Goal: Navigation & Orientation: Find specific page/section

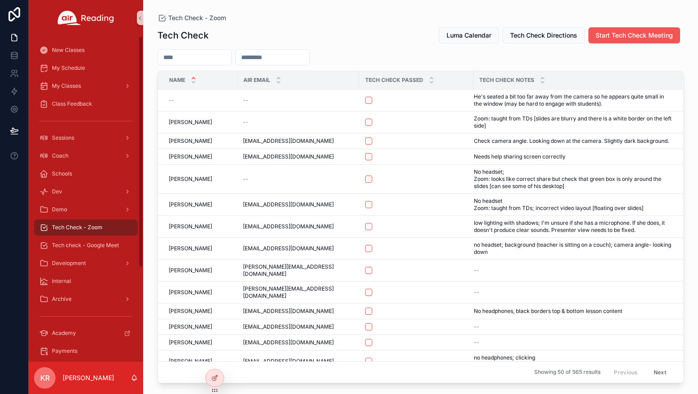
click at [658, 38] on span "Start Tech Check Meeting" at bounding box center [633, 35] width 77 height 9
click at [465, 34] on span "Luma Calendar" at bounding box center [468, 35] width 45 height 9
click at [454, 35] on span "Luma Calendar" at bounding box center [468, 35] width 45 height 9
click at [61, 66] on span "My Schedule" at bounding box center [68, 67] width 33 height 7
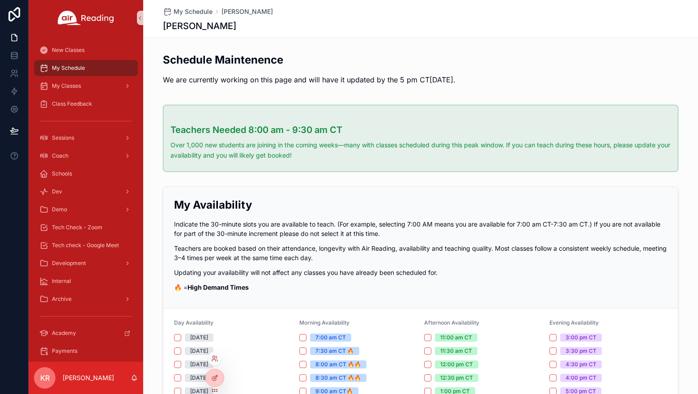
click at [215, 362] on div at bounding box center [215, 358] width 14 height 14
click at [212, 358] on icon at bounding box center [214, 358] width 7 height 7
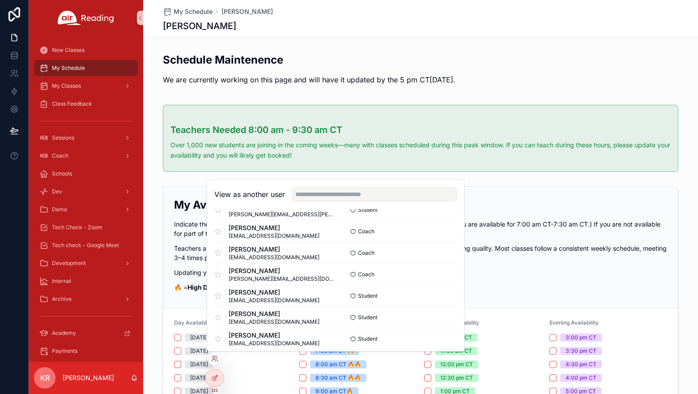
scroll to position [3432, 0]
click at [434, 294] on button "Select" at bounding box center [445, 295] width 23 height 13
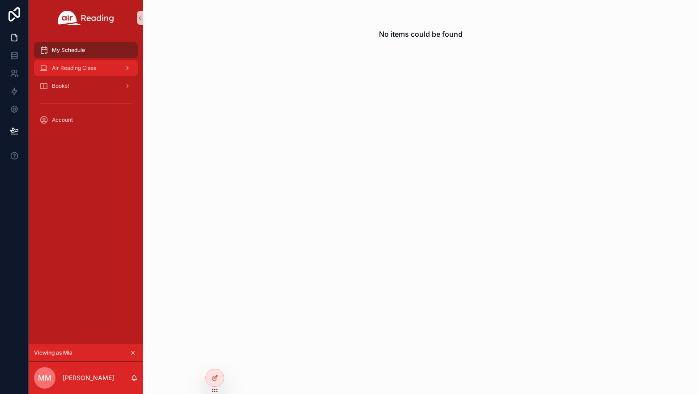
click at [75, 69] on span "Air Reading Class" at bounding box center [74, 67] width 44 height 7
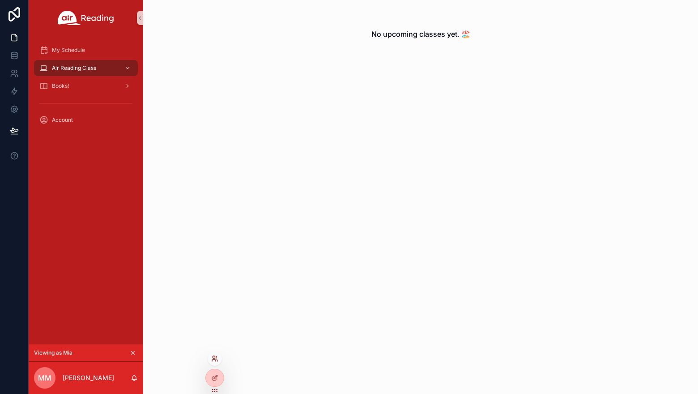
click at [215, 360] on icon at bounding box center [214, 360] width 4 height 2
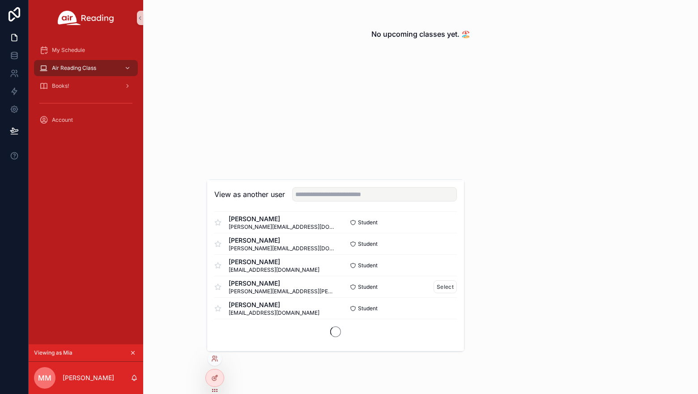
scroll to position [3119, 0]
click at [439, 309] on button "Select" at bounding box center [445, 307] width 23 height 13
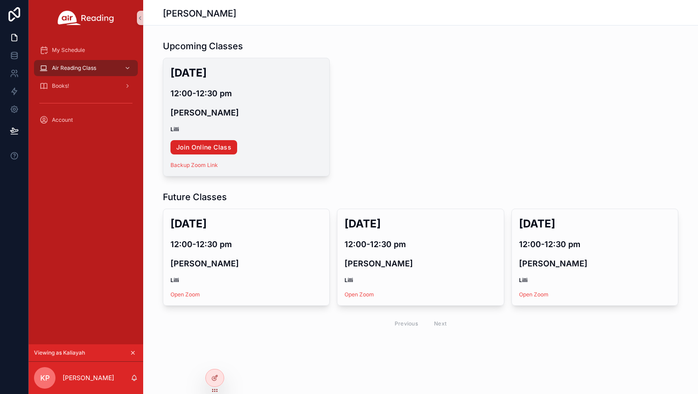
click at [217, 148] on link "Join Online Class" at bounding box center [203, 147] width 67 height 14
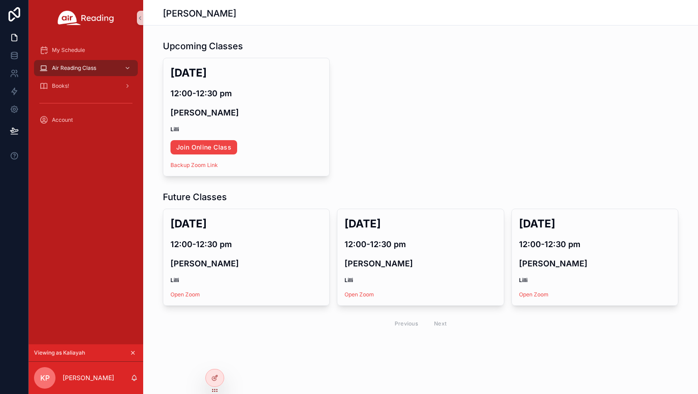
click at [134, 352] on icon "scrollable content" at bounding box center [133, 352] width 6 height 6
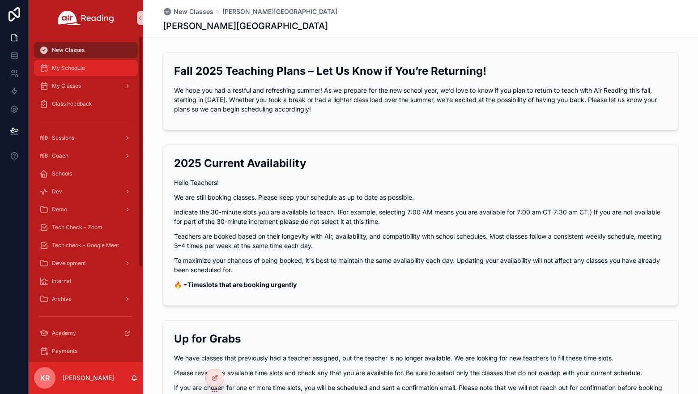
click at [90, 68] on div "My Schedule" at bounding box center [85, 68] width 93 height 14
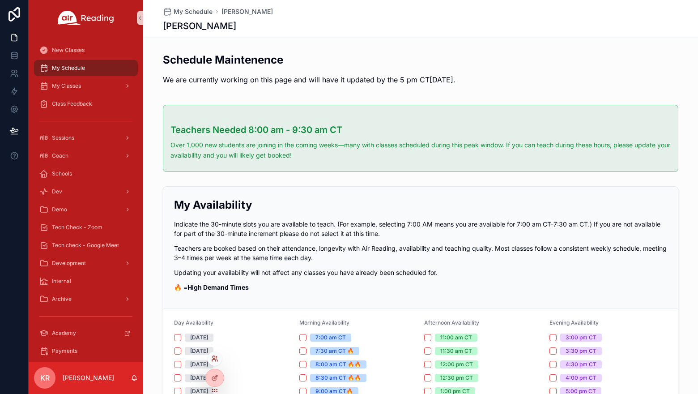
click at [216, 356] on icon at bounding box center [214, 358] width 7 height 7
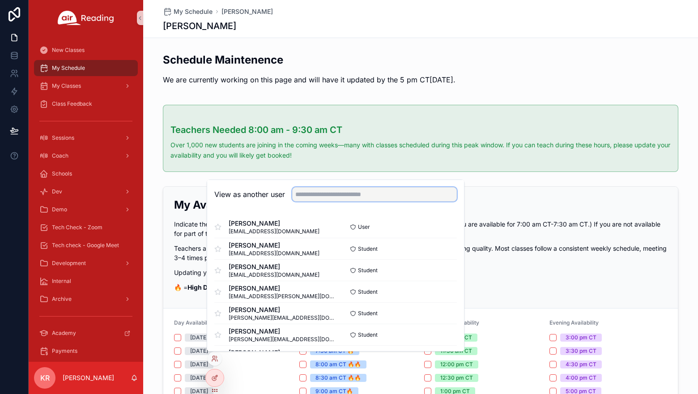
click at [316, 197] on input "text" at bounding box center [374, 194] width 165 height 14
click at [330, 195] on input "*******" at bounding box center [374, 194] width 165 height 14
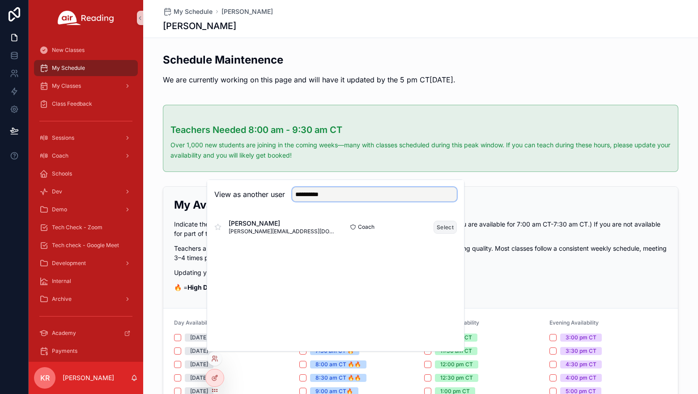
type input "**********"
click at [440, 228] on button "Select" at bounding box center [445, 227] width 23 height 13
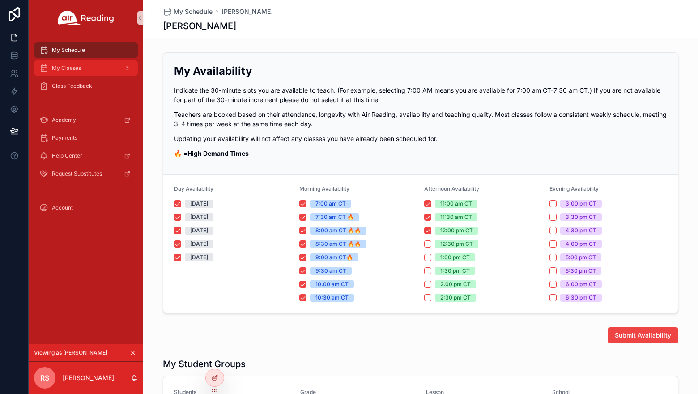
click at [78, 70] on span "My Classes" at bounding box center [66, 67] width 29 height 7
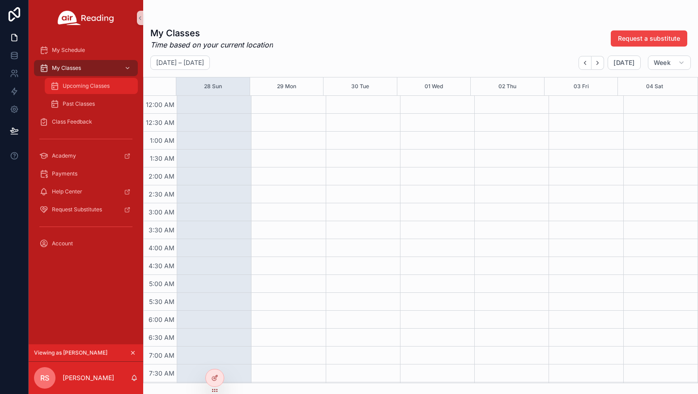
click at [84, 82] on div "Upcoming Classes" at bounding box center [91, 86] width 82 height 14
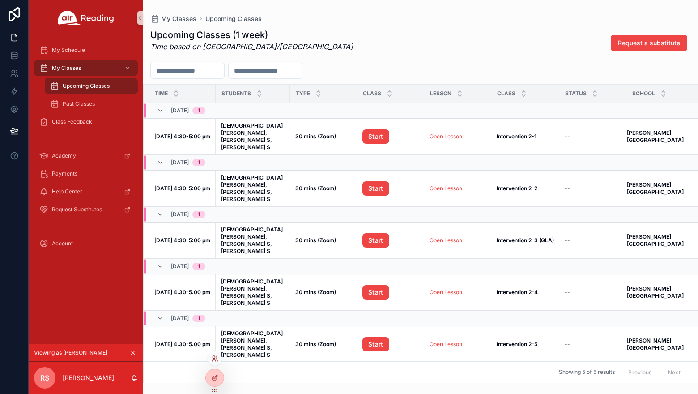
click at [212, 360] on icon at bounding box center [214, 360] width 4 height 2
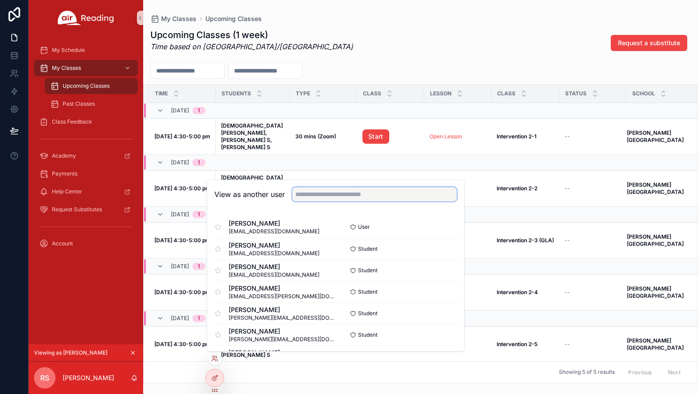
click at [321, 196] on input "text" at bounding box center [374, 194] width 165 height 14
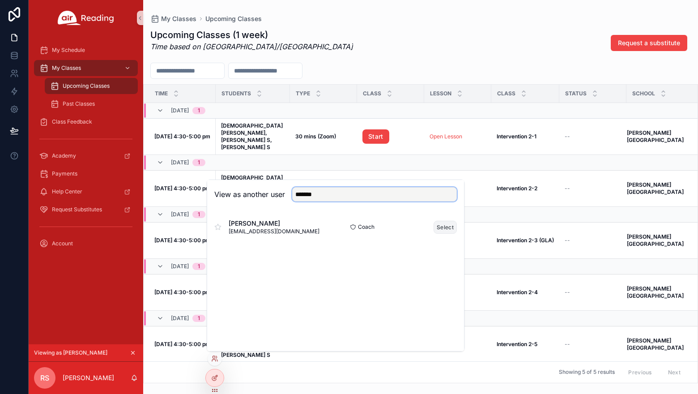
type input "*******"
click at [444, 229] on button "Select" at bounding box center [445, 227] width 23 height 13
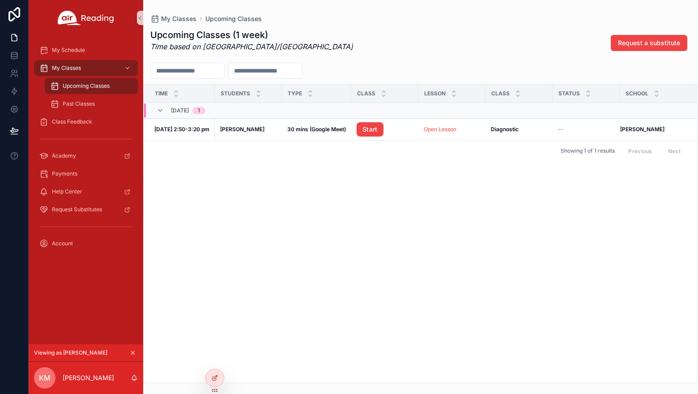
click at [133, 352] on icon "scrollable content" at bounding box center [133, 352] width 3 height 3
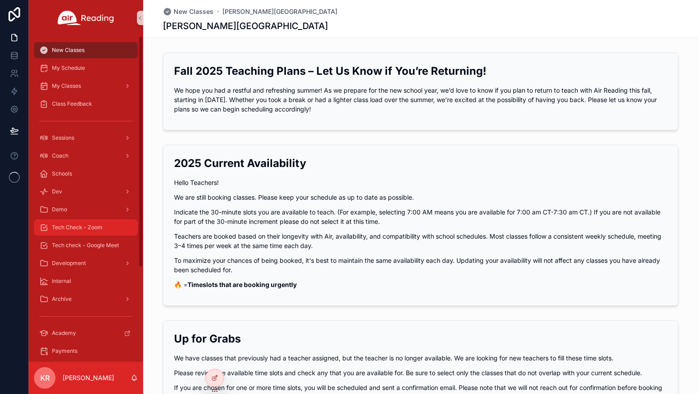
click at [102, 224] on span "Tech Check - Zoom" at bounding box center [77, 227] width 51 height 7
